Goal: Complete application form

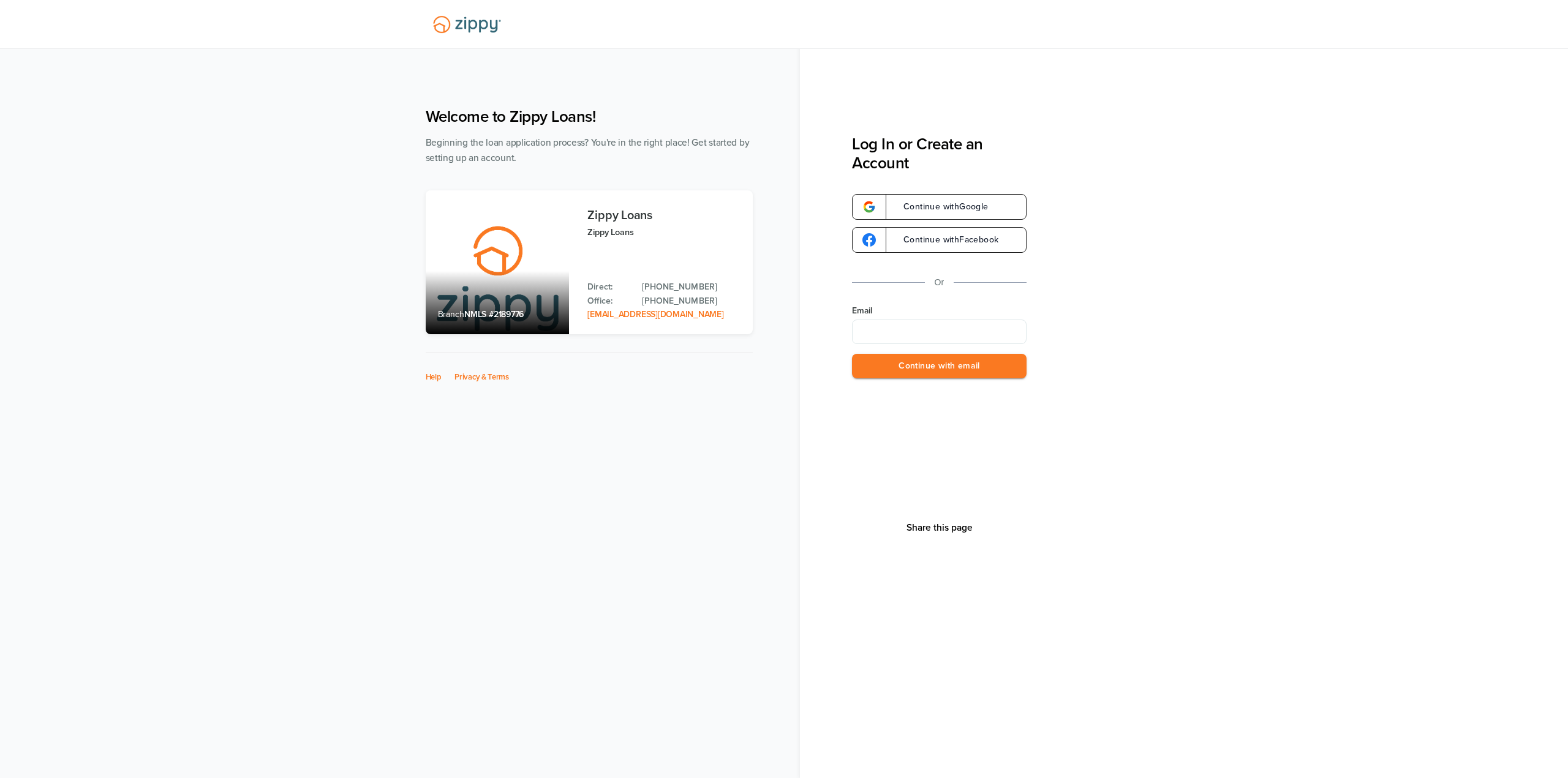
click at [924, 336] on input "Email" at bounding box center [939, 331] width 175 height 25
type input "*"
type input "**********"
click at [852, 354] on button "Continue with email" at bounding box center [939, 366] width 175 height 25
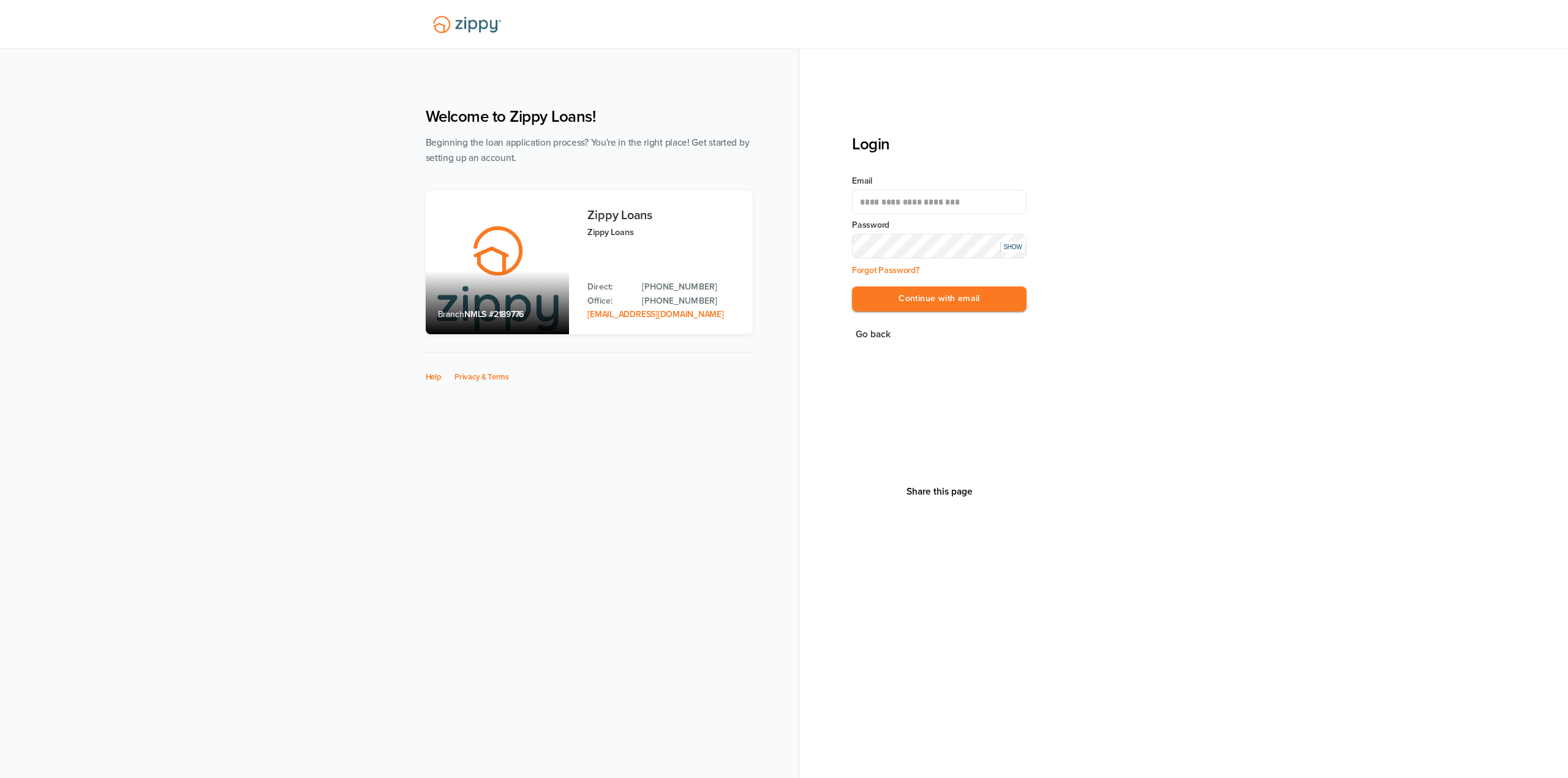
click at [857, 505] on div "**********" at bounding box center [939, 447] width 175 height 625
click at [897, 296] on button "Continue with email" at bounding box center [939, 299] width 175 height 25
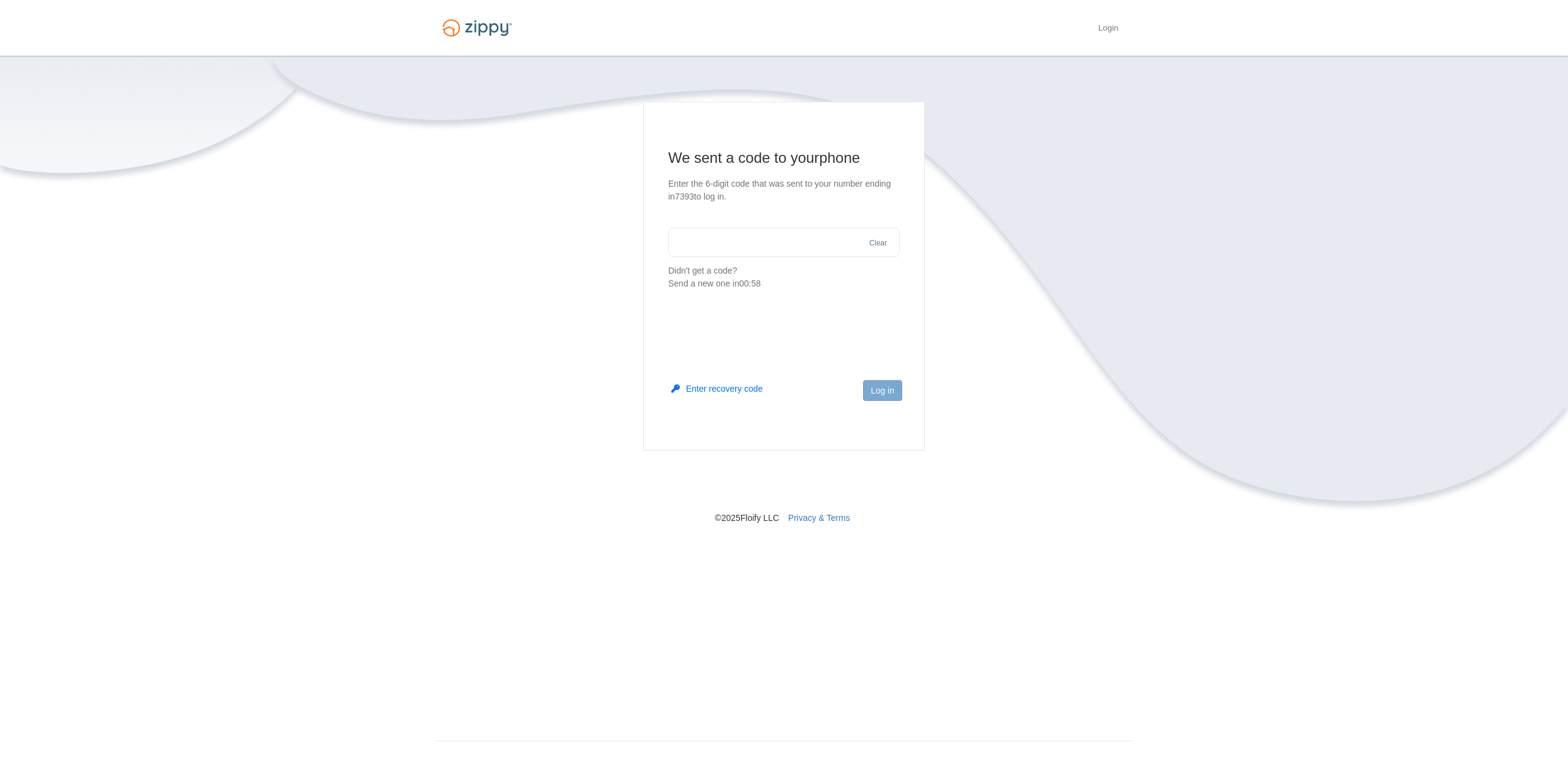
click at [730, 238] on input "text" at bounding box center [784, 243] width 232 height 30
type input "******"
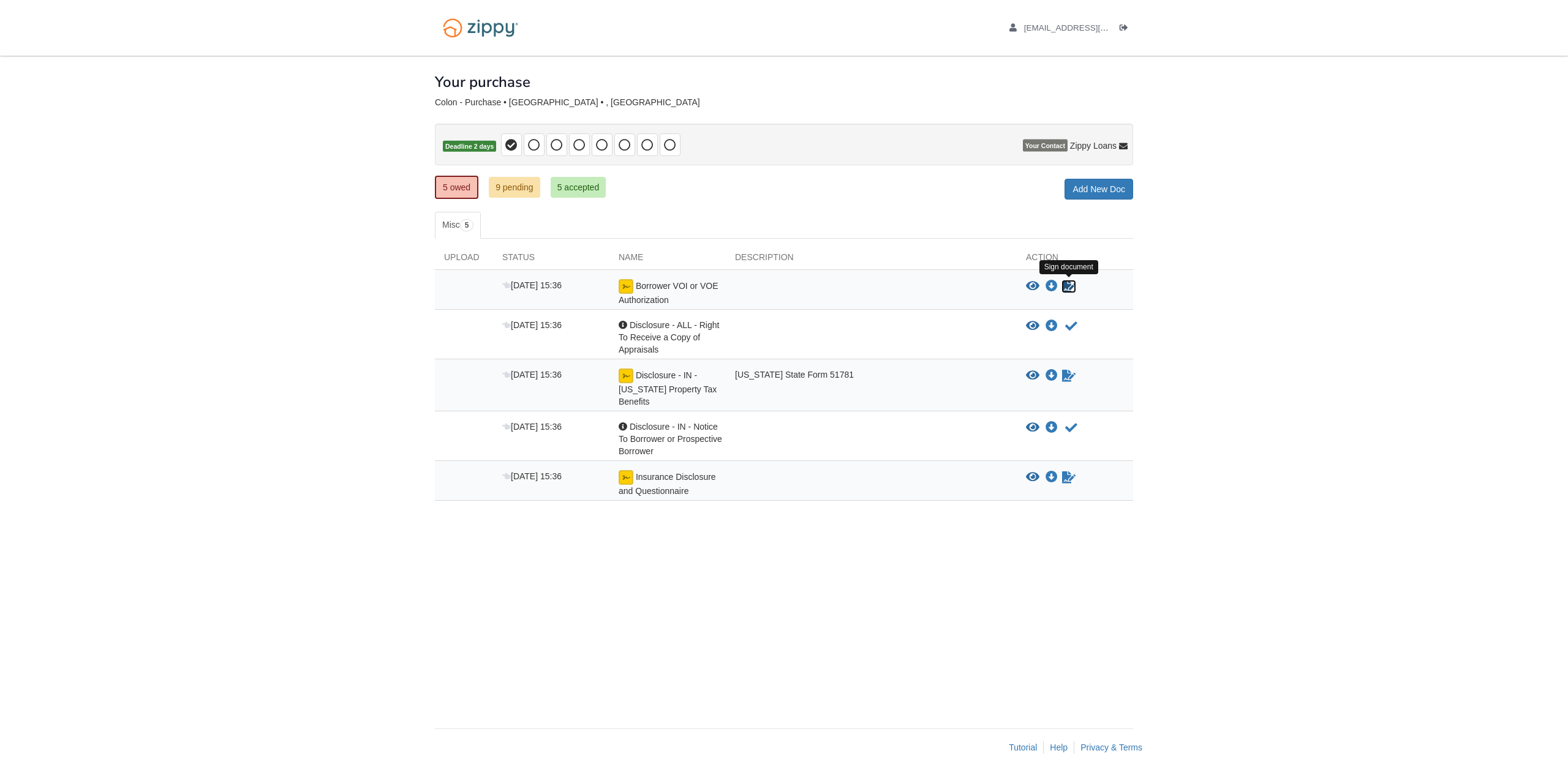
click at [1067, 288] on icon "Sign Form" at bounding box center [1069, 286] width 13 height 12
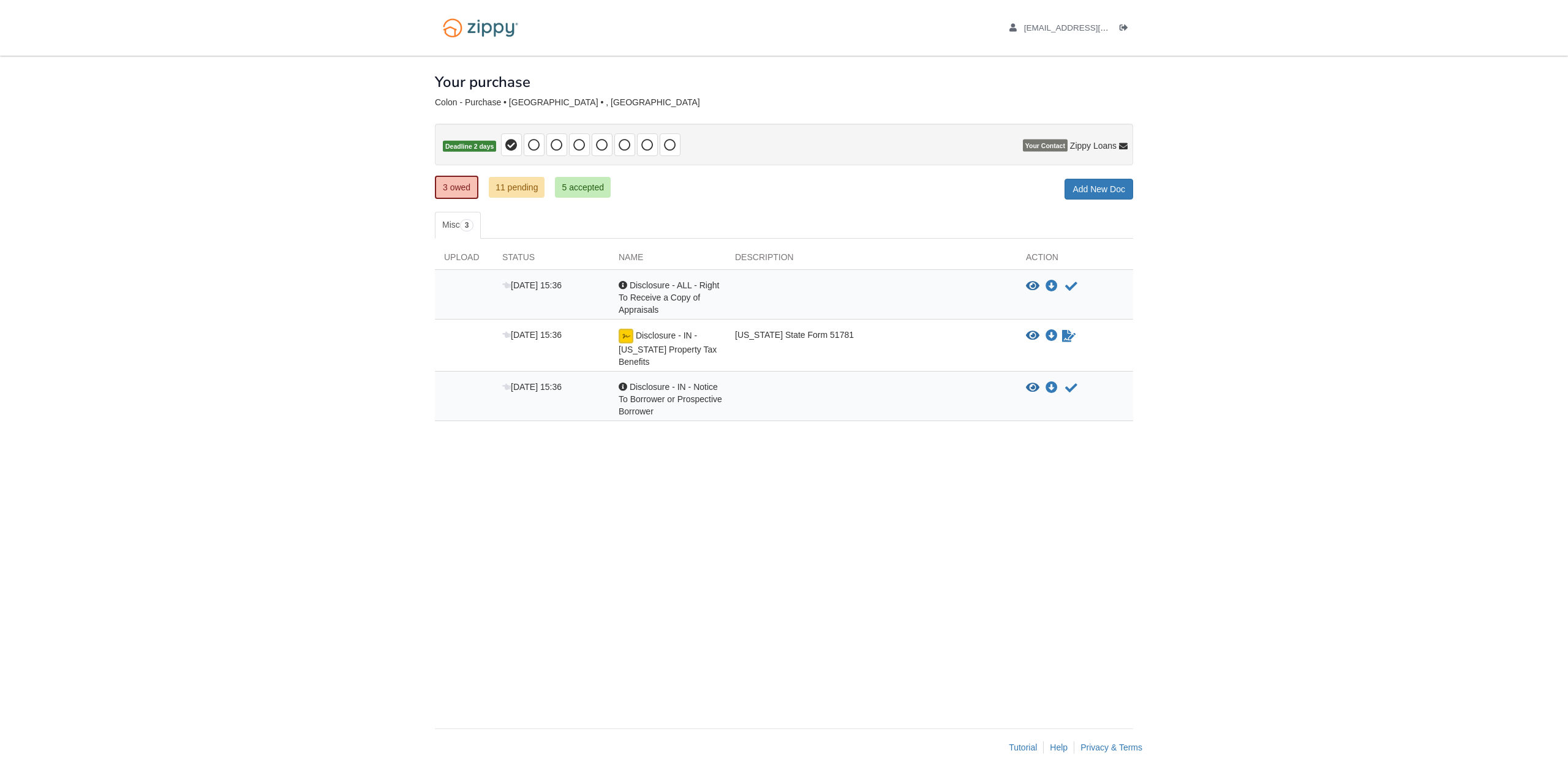
click at [850, 360] on div "[US_STATE] State Form 51781" at bounding box center [871, 348] width 291 height 39
click at [626, 336] on img at bounding box center [626, 336] width 15 height 15
click at [1069, 287] on icon "Acknowledge receipt of document" at bounding box center [1071, 286] width 12 height 12
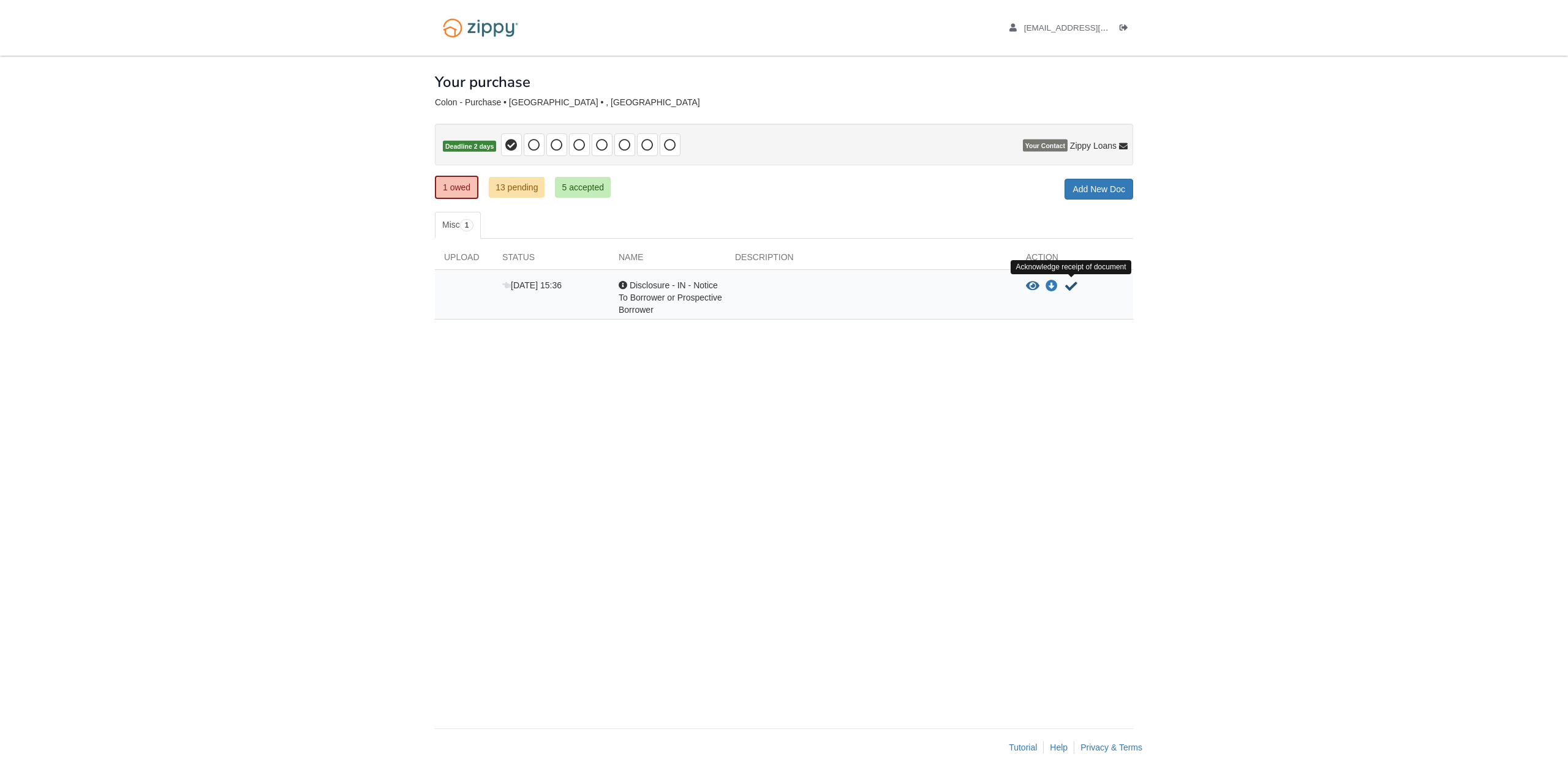
click at [1070, 285] on icon "Acknowledge receipt of document" at bounding box center [1071, 286] width 12 height 12
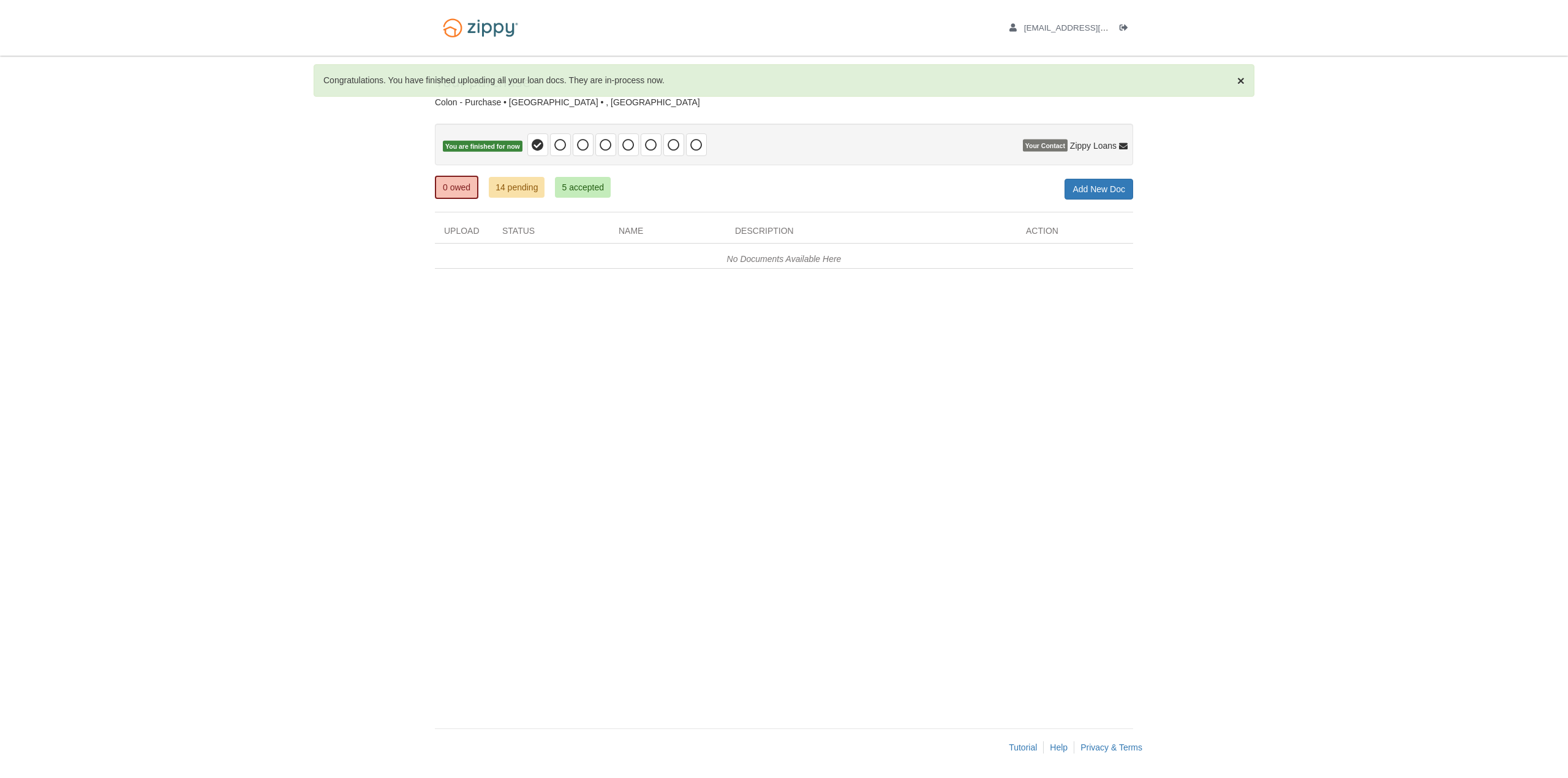
click at [962, 337] on div "× Congratulations. You have finished uploading all your loan docs. They are in-…" at bounding box center [784, 386] width 698 height 660
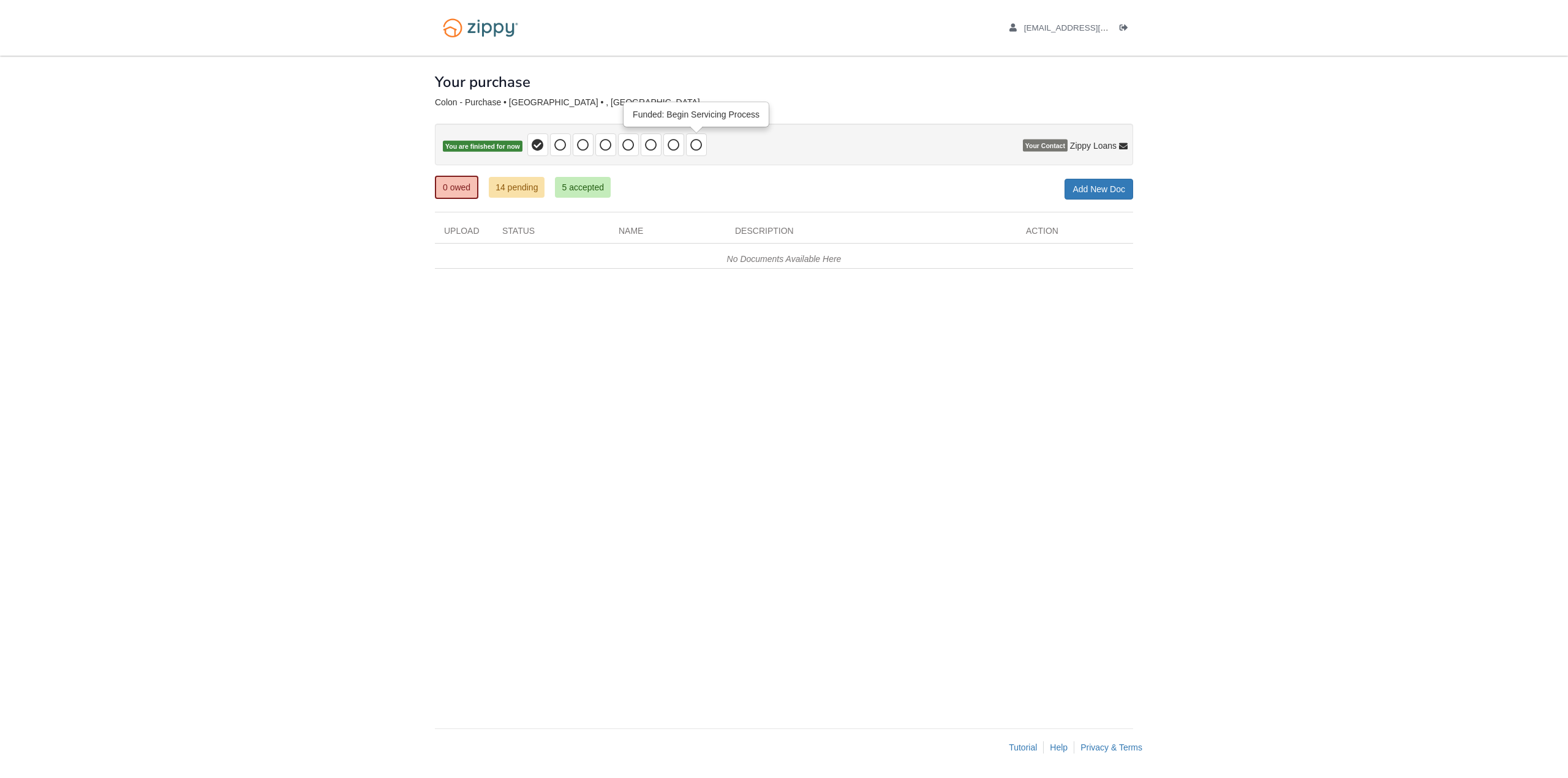
click at [694, 148] on icon at bounding box center [696, 144] width 12 height 12
click at [610, 185] on ul "0 owed 14 pending 5 accepted" at bounding box center [527, 187] width 185 height 25
click at [816, 259] on em "No Documents Available Here" at bounding box center [785, 259] width 115 height 10
click at [528, 193] on link "14 pending" at bounding box center [516, 187] width 56 height 21
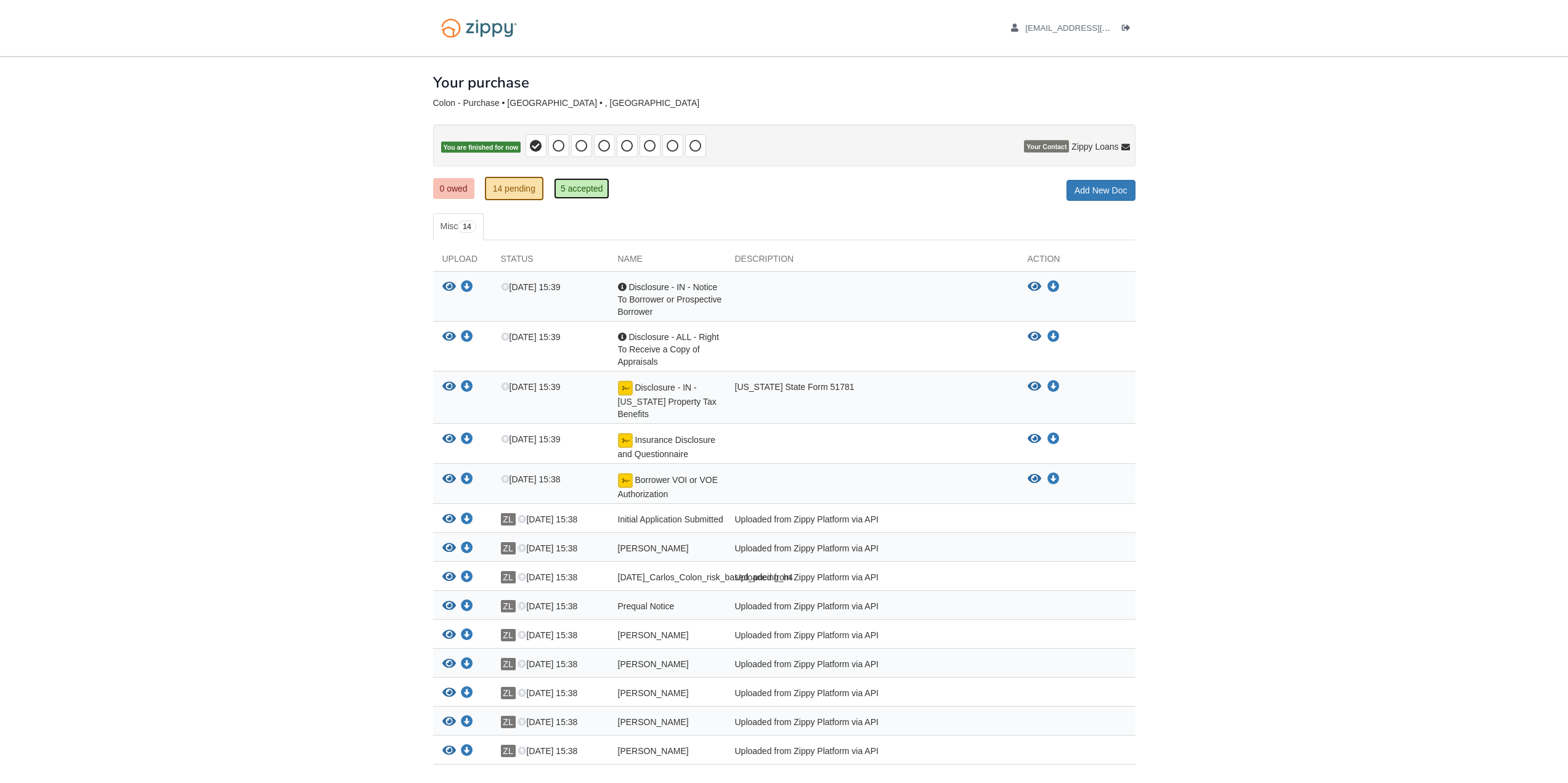
click at [592, 187] on link "5 accepted" at bounding box center [582, 188] width 56 height 21
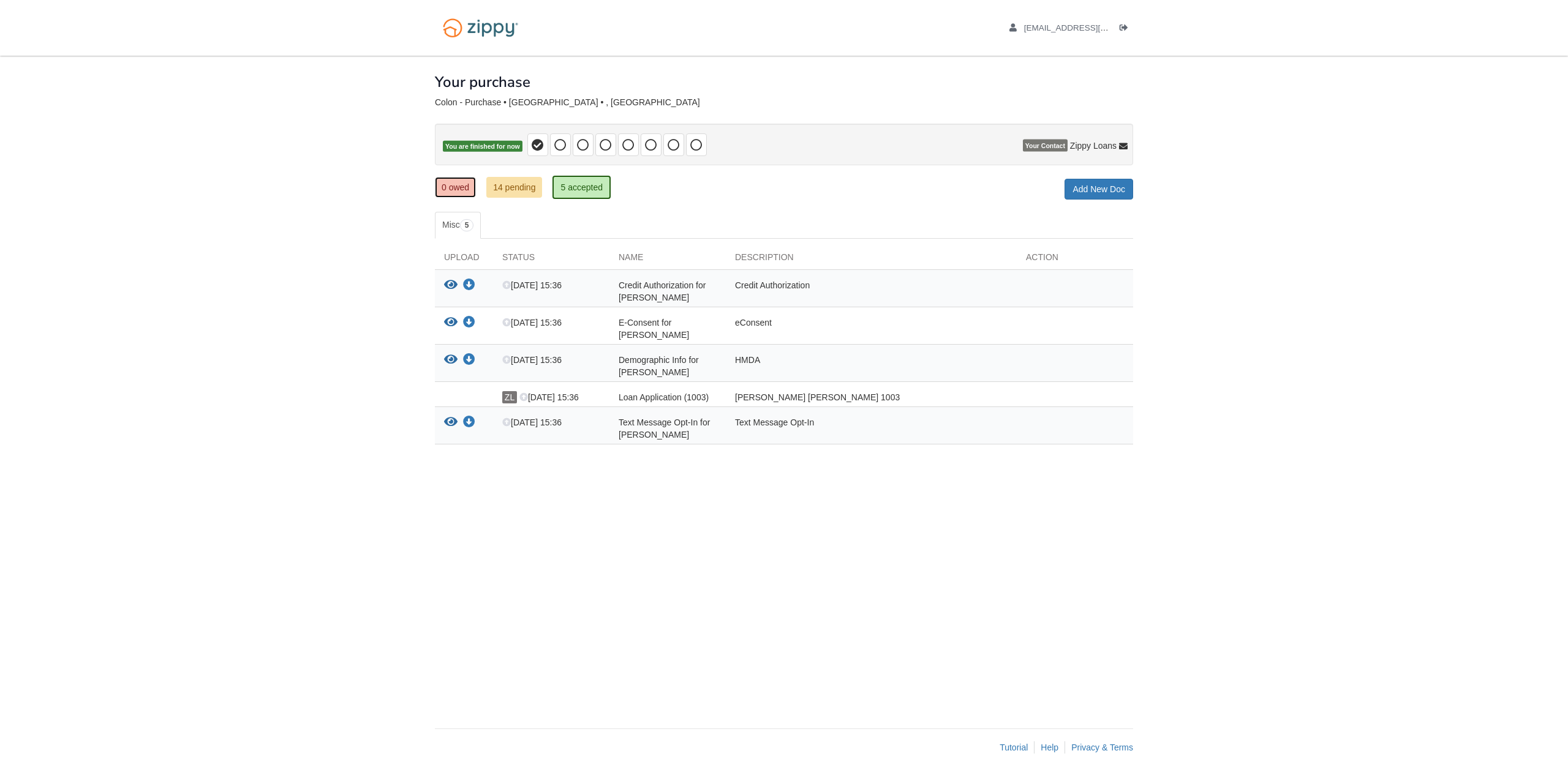
click at [466, 193] on link "0 owed" at bounding box center [455, 187] width 41 height 21
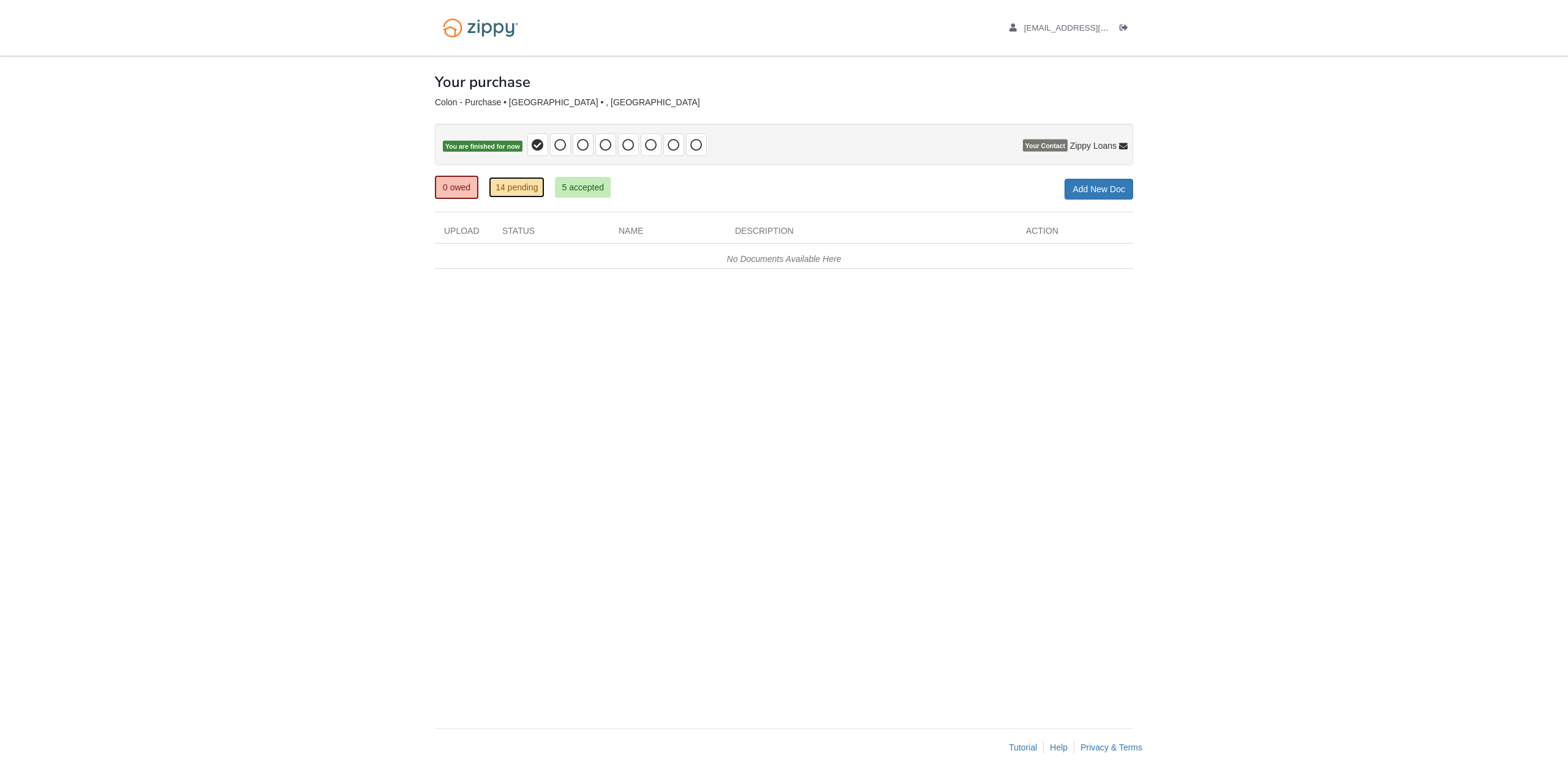
click at [542, 184] on link "14 pending" at bounding box center [516, 187] width 56 height 21
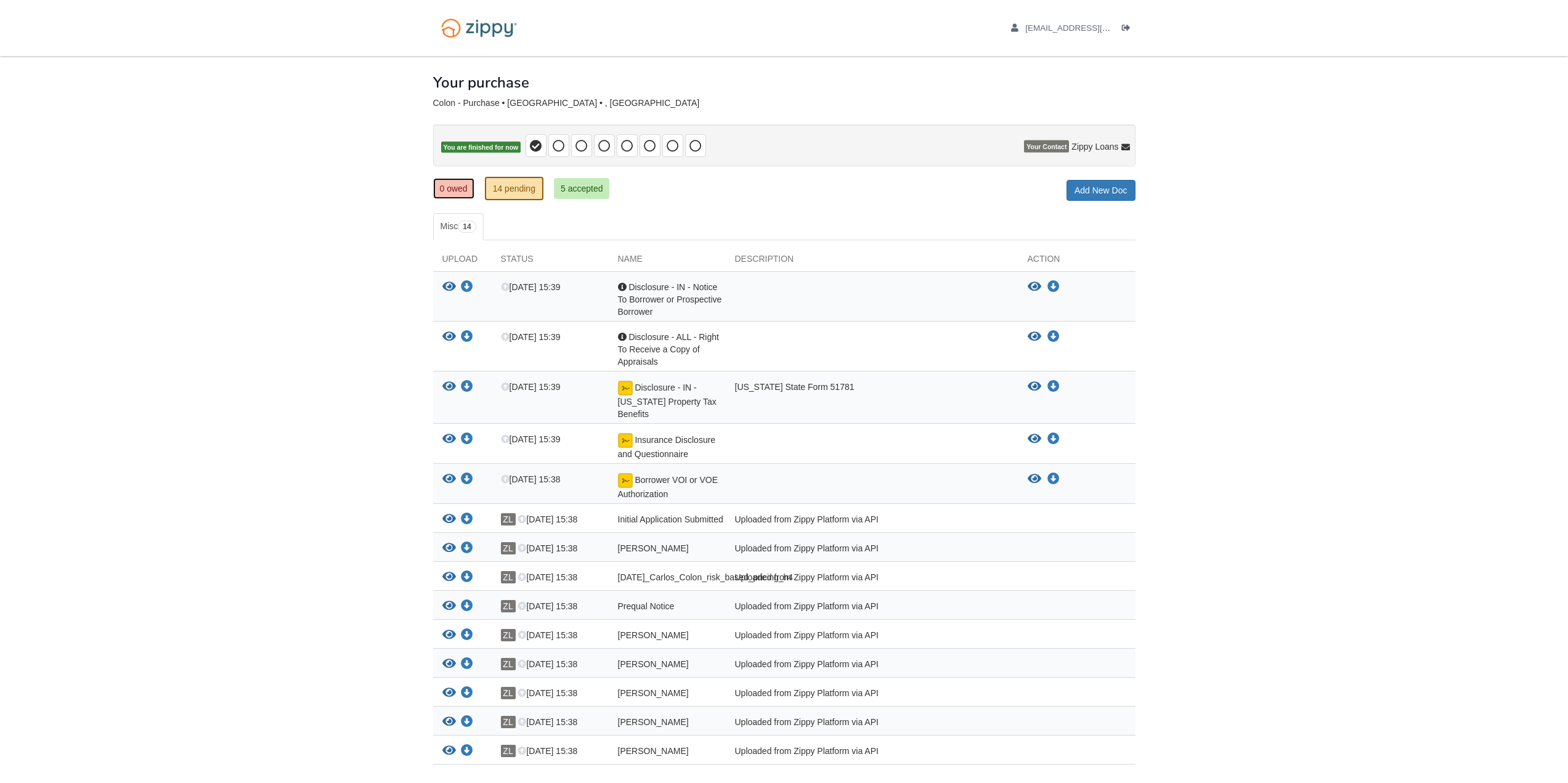
click at [468, 182] on link "0 owed" at bounding box center [454, 188] width 41 height 21
